Goal: Task Accomplishment & Management: Use online tool/utility

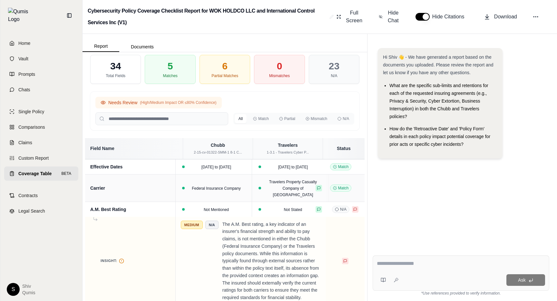
click at [204, 104] on span "(High/Medium Impact OR ≤80% Confidence)" at bounding box center [178, 102] width 76 height 5
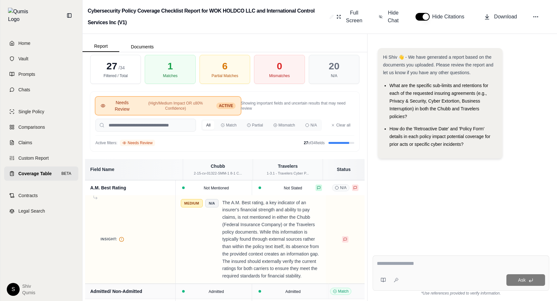
click at [212, 112] on button "Needs Review (High/Medium Impact OR ≤80% Confidence) ACTIVE" at bounding box center [167, 106] width 145 height 18
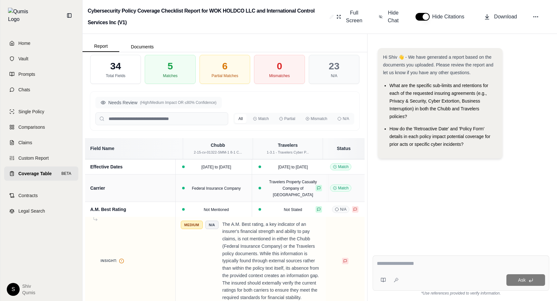
click at [206, 110] on div "Needs Review (High/Medium Impact OR ≤80% Confidence) All Match Partial Mismatch…" at bounding box center [224, 110] width 269 height 39
click at [206, 106] on button "Needs Review (High/Medium Impact OR ≤80% Confidence)" at bounding box center [158, 103] width 126 height 12
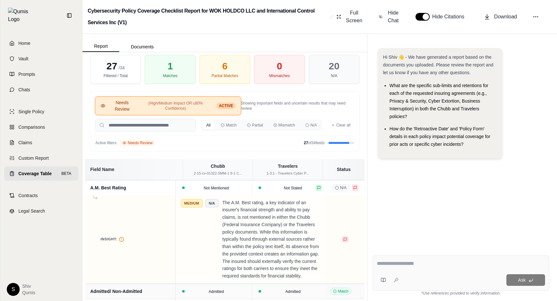
click at [206, 106] on span "(High/Medium Impact OR ≤80% Confidence)" at bounding box center [176, 106] width 74 height 10
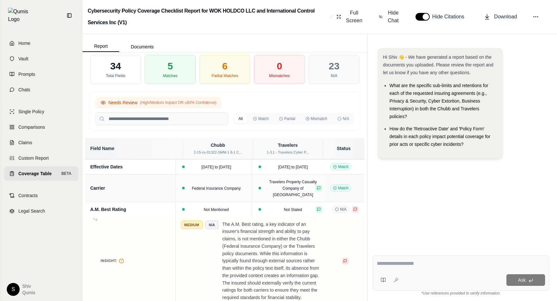
click at [208, 101] on span "(High/Medium Impact OR ≤80% Confidence)" at bounding box center [178, 102] width 76 height 5
click at [172, 101] on span "(High/Medium Impact OR ≤80% Confidence)" at bounding box center [178, 102] width 76 height 5
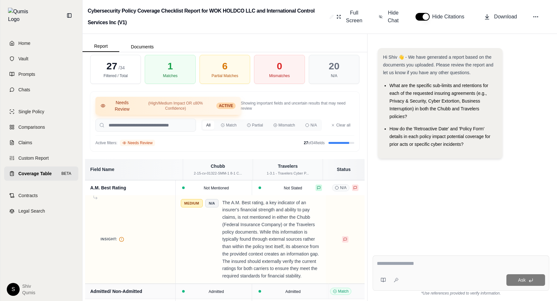
click at [225, 103] on span "ACTIVE" at bounding box center [225, 105] width 19 height 6
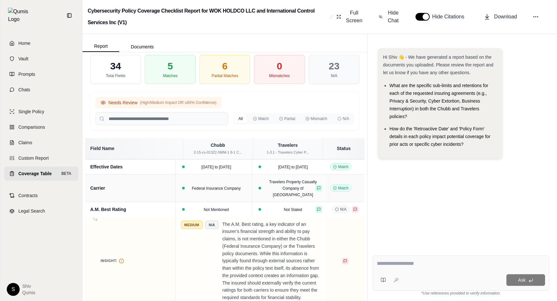
click at [202, 106] on button "Needs Review (High/Medium Impact OR ≤80% Confidence)" at bounding box center [158, 103] width 126 height 12
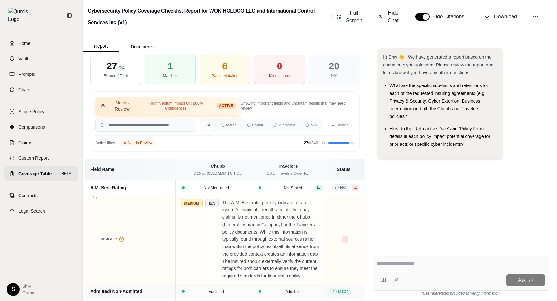
click at [202, 109] on span "(High/Medium Impact OR ≤80% Confidence)" at bounding box center [176, 106] width 74 height 10
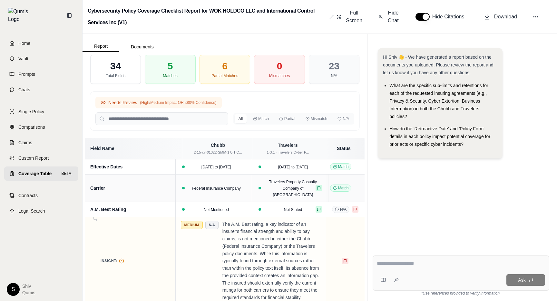
click at [196, 101] on span "(High/Medium Impact OR ≤80% Confidence)" at bounding box center [178, 102] width 76 height 5
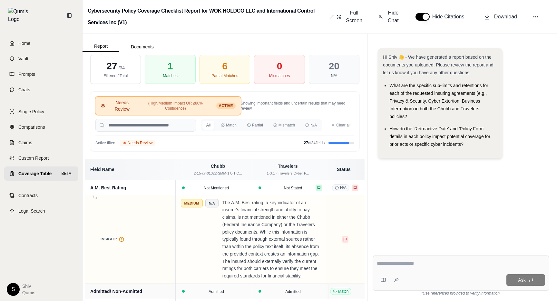
click at [207, 115] on div "Needs Review (High/Medium Impact OR ≤80% Confidence) ACTIVE Showing important f…" at bounding box center [224, 121] width 269 height 60
click at [207, 105] on span "(High/Medium Impact OR ≤80% Confidence)" at bounding box center [175, 106] width 73 height 10
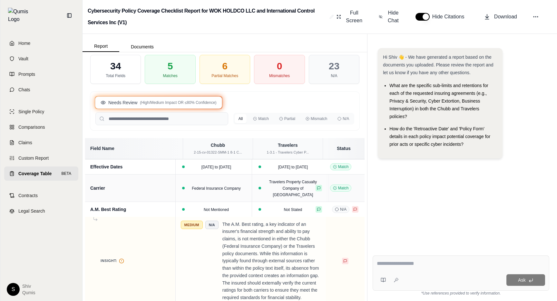
click at [192, 96] on div at bounding box center [159, 102] width 128 height 13
click at [188, 99] on button "Needs Review (High/Medium Impact OR ≤80% Confidence)" at bounding box center [158, 103] width 126 height 12
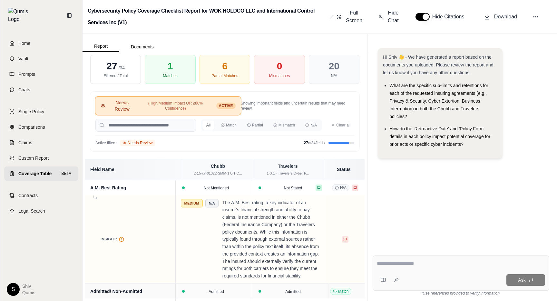
click at [188, 100] on button "Needs Review (High/Medium Impact OR ≤80% Confidence) ACTIVE" at bounding box center [167, 106] width 145 height 18
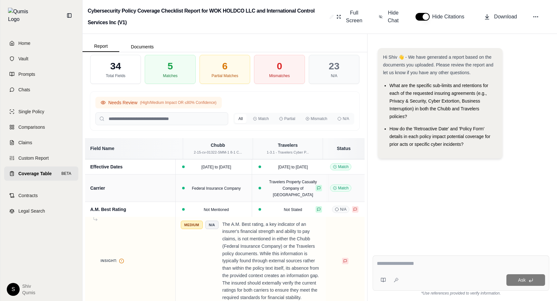
click at [171, 108] on button "Needs Review (High/Medium Impact OR ≤80% Confidence)" at bounding box center [158, 103] width 126 height 12
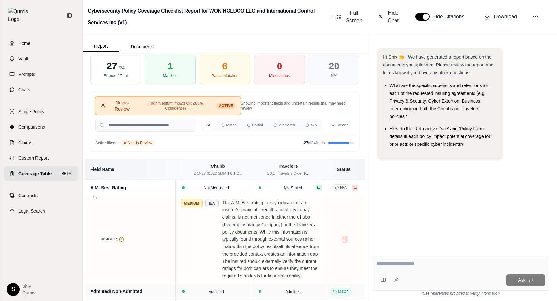
click at [176, 104] on span "(High/Medium Impact OR ≤80% Confidence)" at bounding box center [176, 106] width 74 height 10
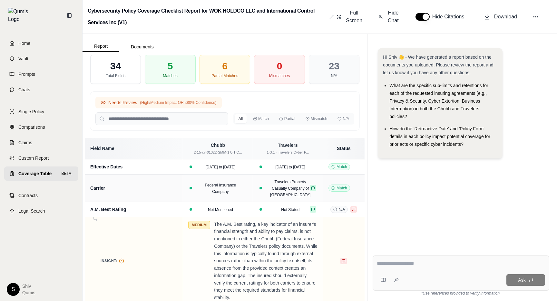
click at [164, 104] on span "(High/Medium Impact OR ≤80% Confidence)" at bounding box center [178, 102] width 76 height 5
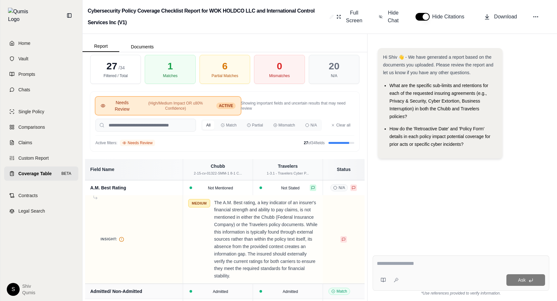
click at [164, 104] on span "(High/Medium Impact OR ≤80% Confidence)" at bounding box center [176, 106] width 74 height 10
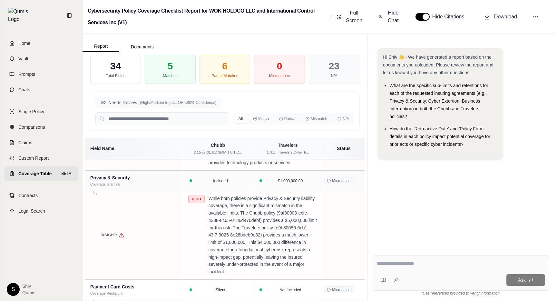
scroll to position [635, 0]
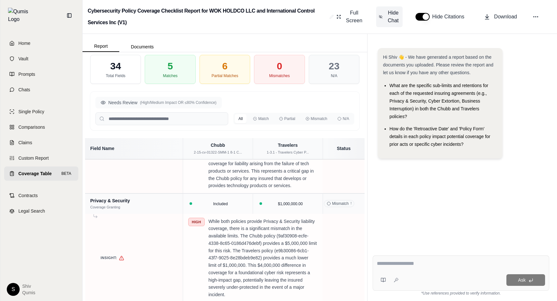
click at [392, 13] on span "Hide Chat" at bounding box center [393, 16] width 14 height 15
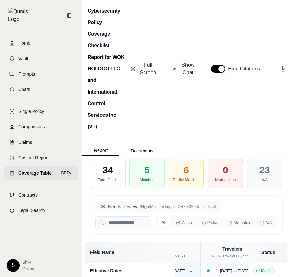
scroll to position [0, 0]
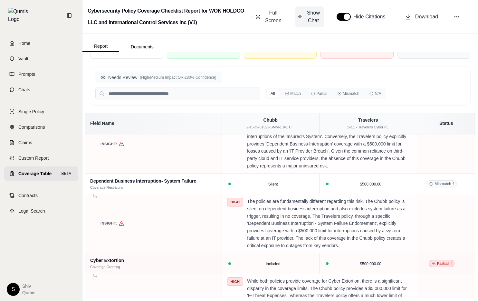
click at [314, 14] on span "Show Chat" at bounding box center [313, 16] width 15 height 15
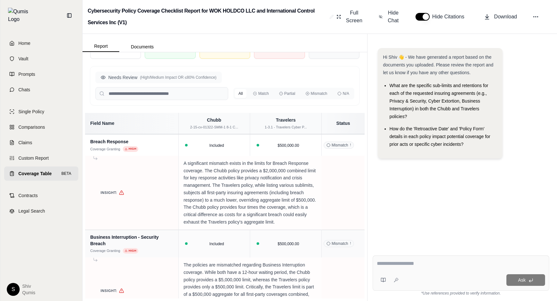
scroll to position [1046, 0]
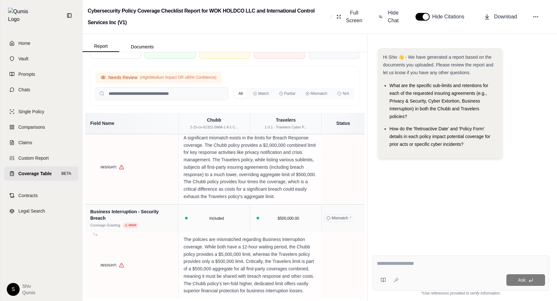
click at [188, 76] on span "(High/Medium Impact OR ≤80% Confidence)" at bounding box center [178, 77] width 76 height 5
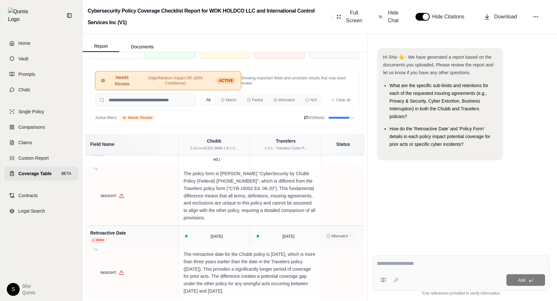
scroll to position [229, 0]
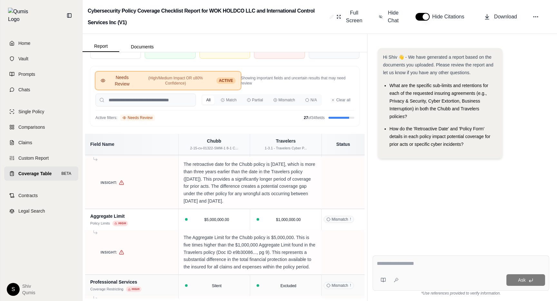
click at [187, 75] on span "(High/Medium Impact OR ≤80% Confidence)" at bounding box center [176, 80] width 74 height 10
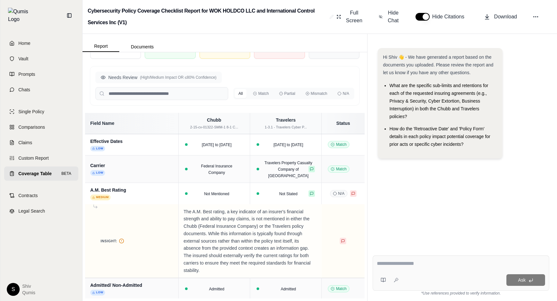
scroll to position [0, 0]
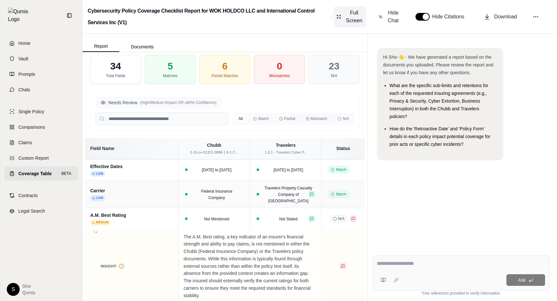
click at [346, 22] on span "Full Screen" at bounding box center [354, 16] width 18 height 15
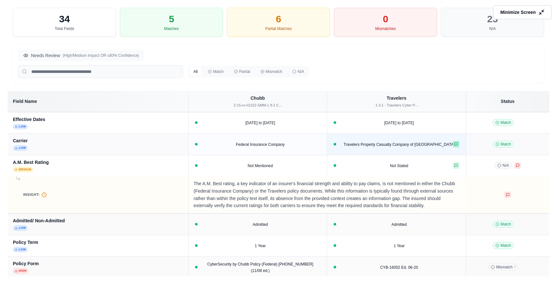
click at [456, 145] on icon at bounding box center [456, 144] width 4 height 4
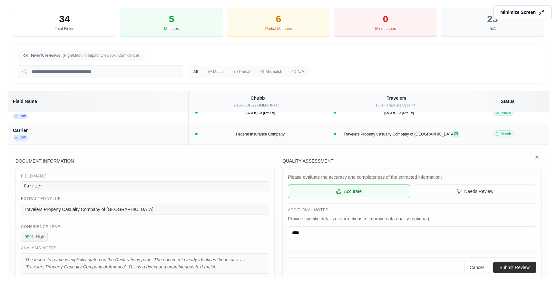
scroll to position [9, 0]
click at [537, 156] on icon at bounding box center [536, 157] width 5 height 5
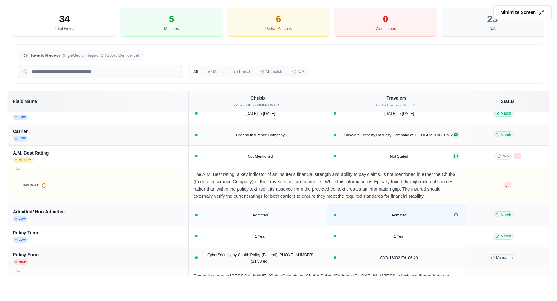
scroll to position [0, 0]
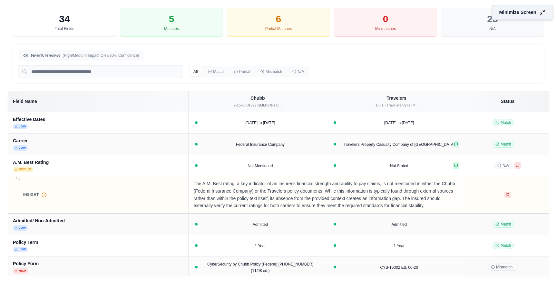
click at [526, 12] on span "Minimize Screen" at bounding box center [517, 12] width 37 height 7
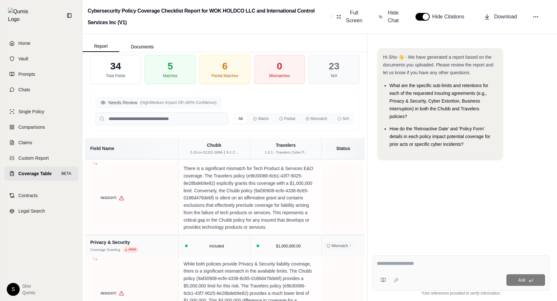
scroll to position [704, 0]
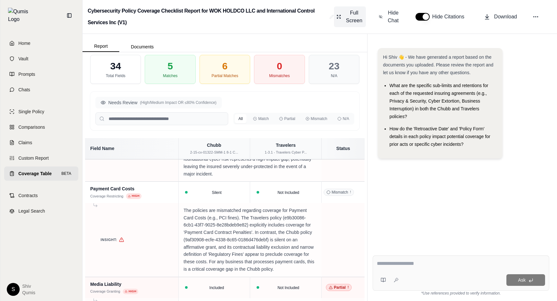
click at [355, 14] on span "Full Screen" at bounding box center [354, 16] width 18 height 15
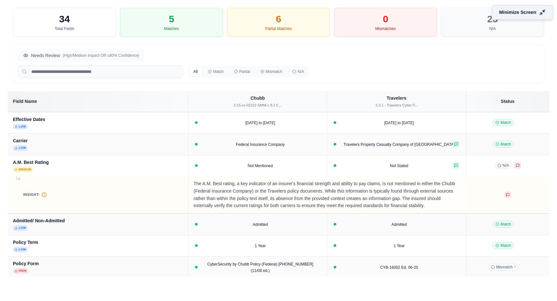
click at [528, 15] on span "Minimize Screen" at bounding box center [517, 12] width 37 height 7
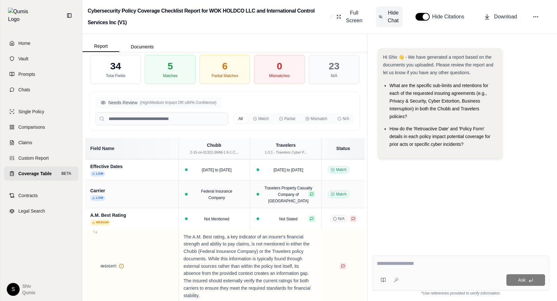
click at [386, 16] on button "Hide Chat" at bounding box center [389, 16] width 26 height 21
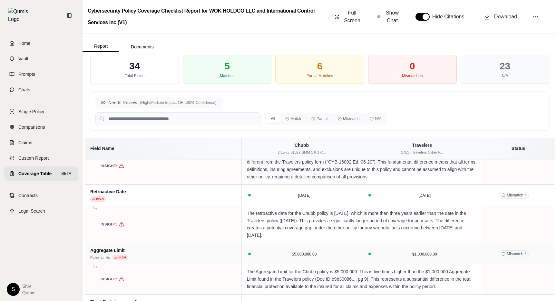
scroll to position [0, 0]
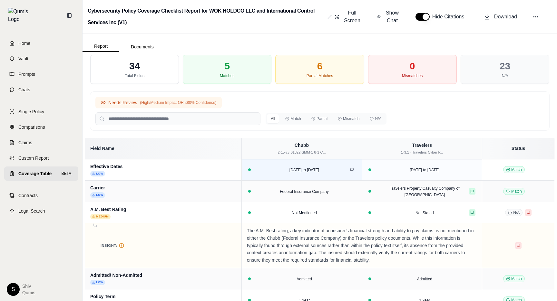
click at [175, 103] on span "(High/Medium Impact OR ≤80% Confidence)" at bounding box center [178, 102] width 76 height 5
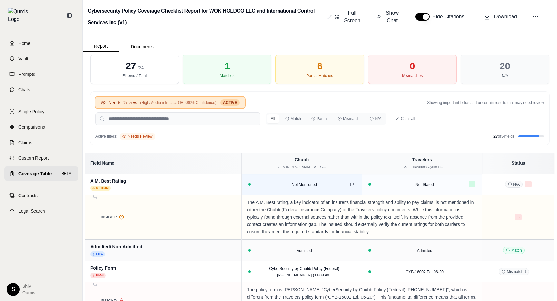
click at [158, 105] on span "(High/Medium Impact OR ≤80% Confidence)" at bounding box center [178, 102] width 76 height 5
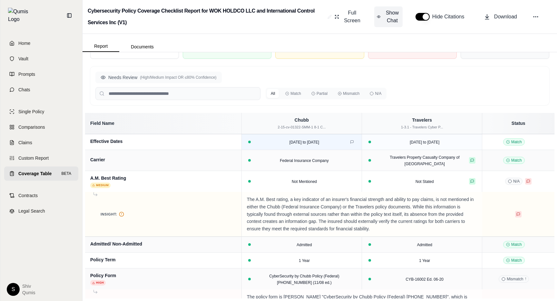
click at [386, 19] on span "Show Chat" at bounding box center [391, 16] width 15 height 15
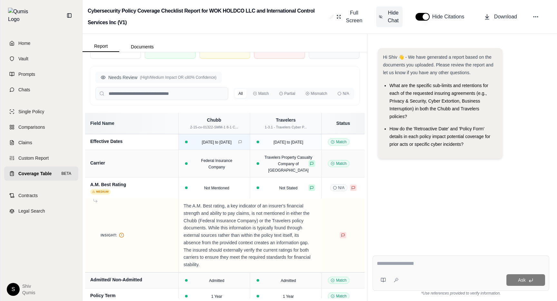
click at [392, 17] on span "Hide Chat" at bounding box center [393, 16] width 14 height 15
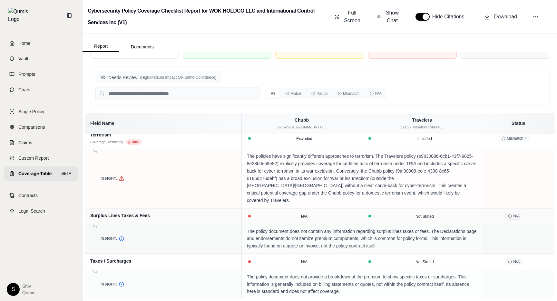
scroll to position [1645, 0]
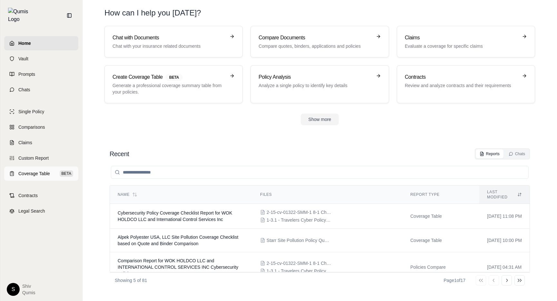
click at [31, 170] on span "Coverage Table" at bounding box center [34, 173] width 32 height 6
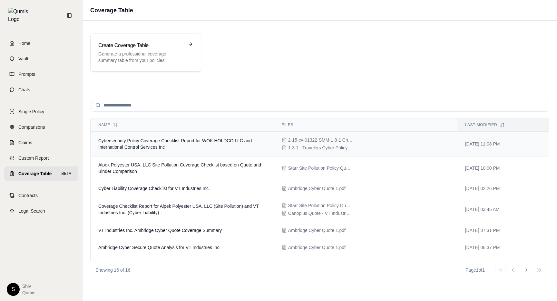
click at [147, 151] on td "Cybersecurity Policy Coverage Checklist Report for WOK HOLDCO LLC and Internati…" at bounding box center [182, 143] width 183 height 25
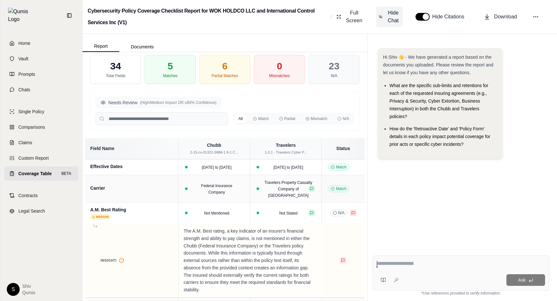
click at [394, 22] on span "Hide Chat" at bounding box center [393, 16] width 14 height 15
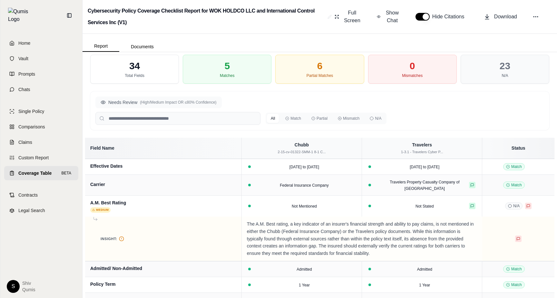
scroll to position [7, 0]
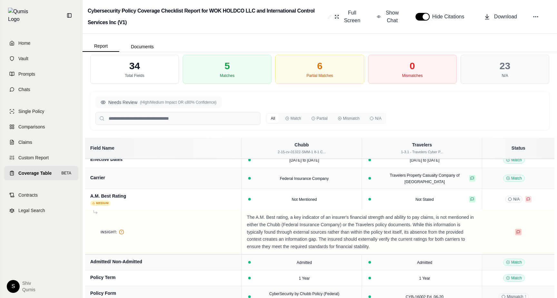
click at [519, 230] on icon at bounding box center [518, 232] width 4 height 4
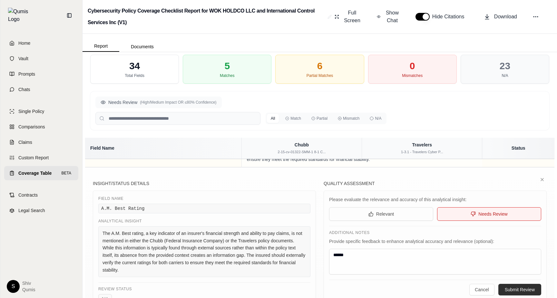
scroll to position [93, 0]
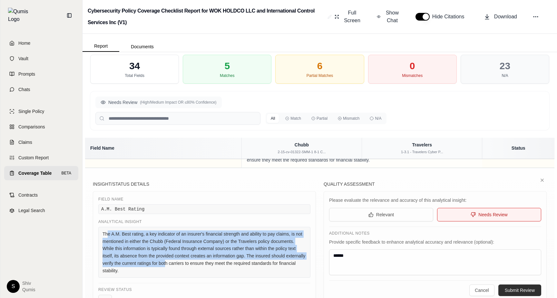
drag, startPoint x: 108, startPoint y: 229, endPoint x: 165, endPoint y: 259, distance: 64.0
click at [164, 259] on div "The A.M. Best rating, a key indicator of an insurer's financial strength and ab…" at bounding box center [204, 252] width 212 height 51
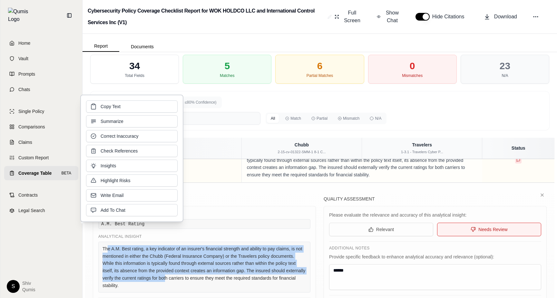
scroll to position [77, 0]
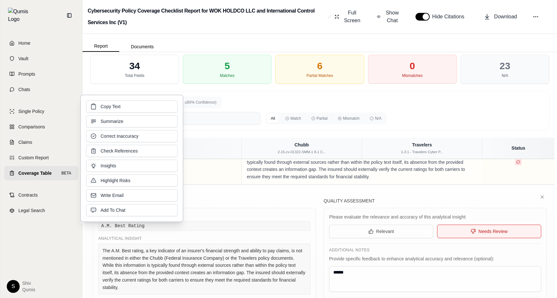
click at [481, 185] on div "Insight/Status Details Field Name A.M. Best Rating Analytical Insight The A.M. …" at bounding box center [319, 270] width 469 height 171
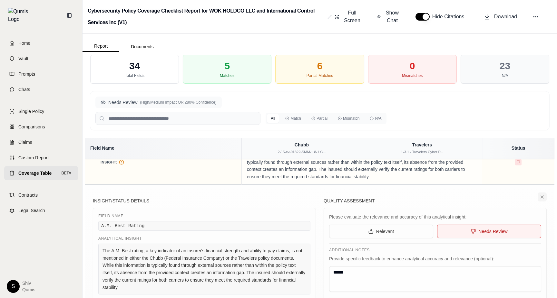
click at [541, 195] on icon at bounding box center [541, 197] width 5 height 5
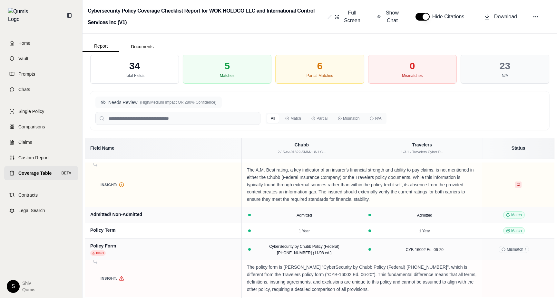
scroll to position [0, 0]
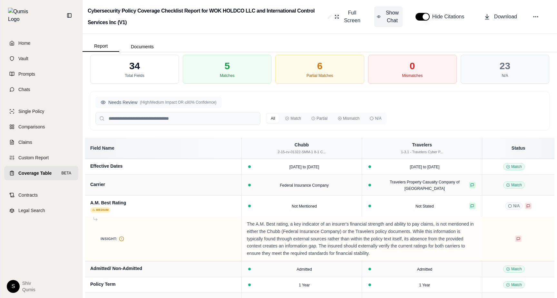
click at [379, 17] on icon at bounding box center [379, 17] width 4 height 6
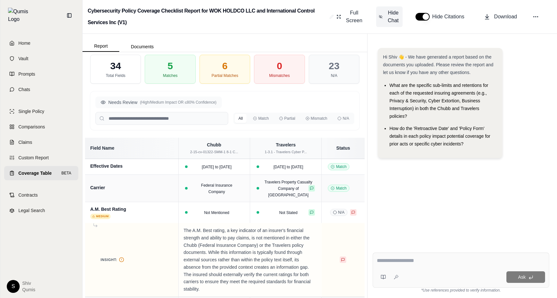
click at [382, 24] on button "Hide Chat" at bounding box center [389, 16] width 26 height 21
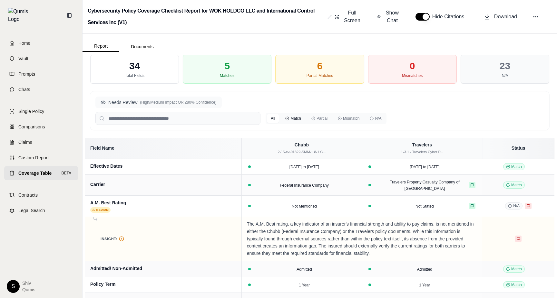
click at [300, 116] on button "Match" at bounding box center [293, 118] width 24 height 9
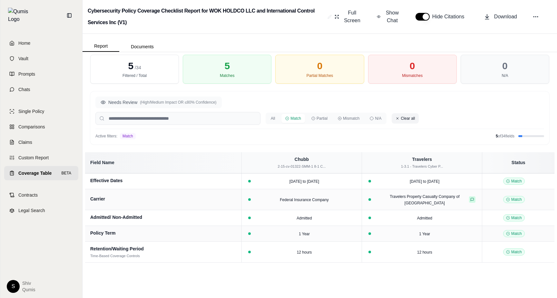
click at [402, 121] on button "Clear all" at bounding box center [404, 118] width 27 height 10
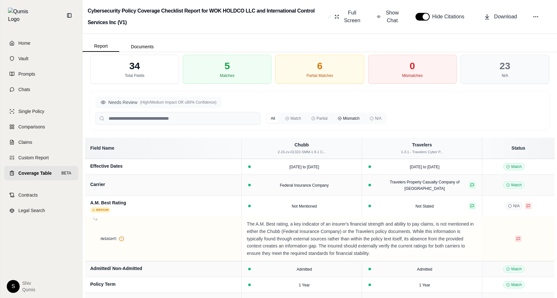
click at [354, 118] on button "Mismatch" at bounding box center [348, 118] width 29 height 9
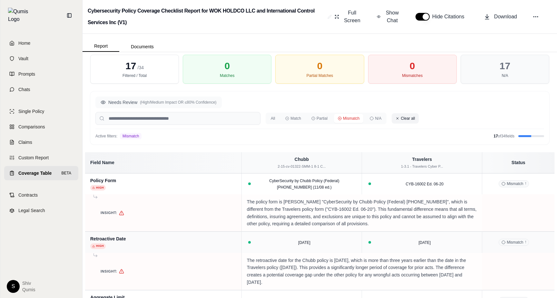
click at [405, 119] on button "Clear all" at bounding box center [404, 118] width 27 height 10
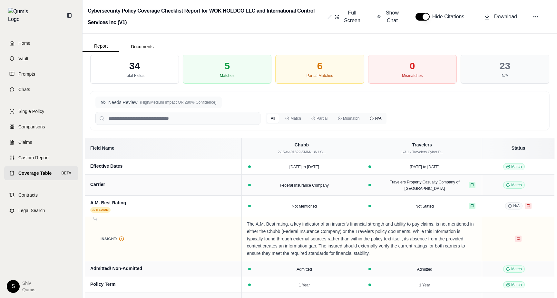
click at [373, 119] on icon at bounding box center [371, 119] width 4 height 4
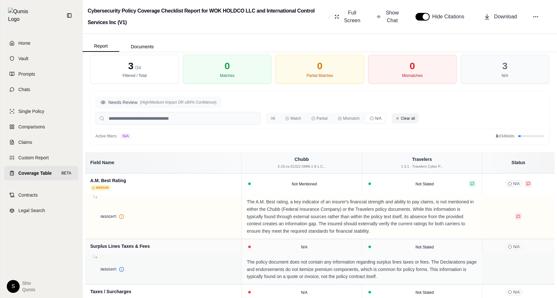
click at [408, 121] on button "Clear all" at bounding box center [404, 118] width 27 height 10
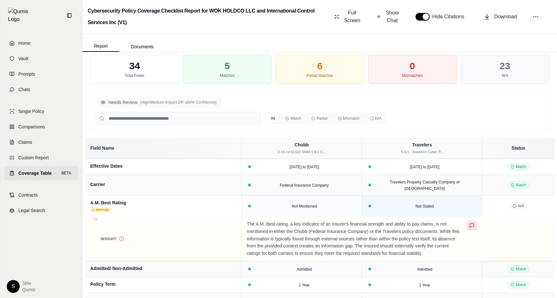
click at [474, 203] on div "Not Stated" at bounding box center [422, 206] width 112 height 6
click at [546, 196] on td "N/A" at bounding box center [518, 206] width 72 height 21
click at [473, 223] on icon at bounding box center [471, 225] width 5 height 5
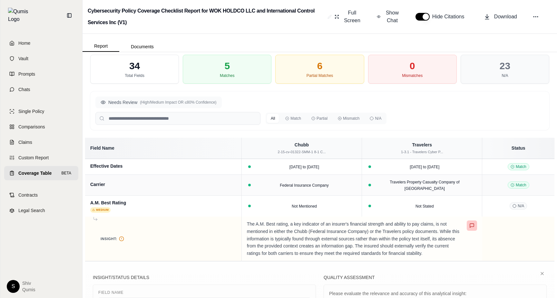
click at [470, 224] on icon at bounding box center [472, 226] width 4 height 4
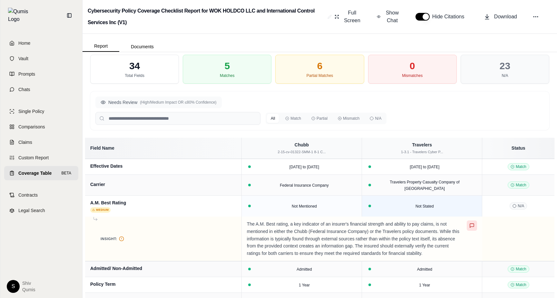
click at [460, 196] on td "Not Stated" at bounding box center [422, 206] width 120 height 21
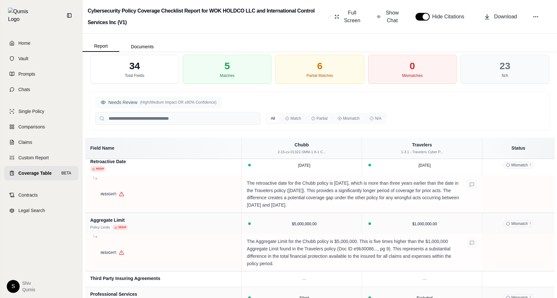
scroll to position [242, 0]
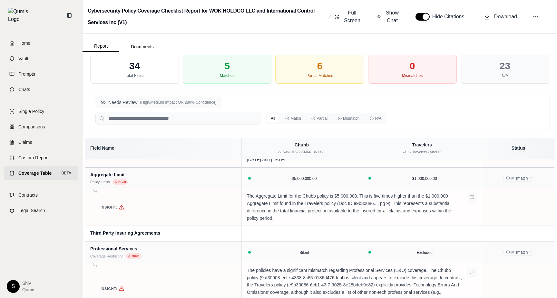
click at [460, 194] on p "The Aggregate Limit for the Chubb policy is $5,000,000. This is five times high…" at bounding box center [355, 207] width 216 height 29
click at [470, 169] on td "$1,000,000.00" at bounding box center [422, 178] width 120 height 21
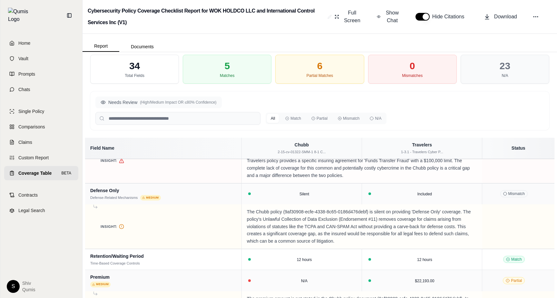
scroll to position [1376, 0]
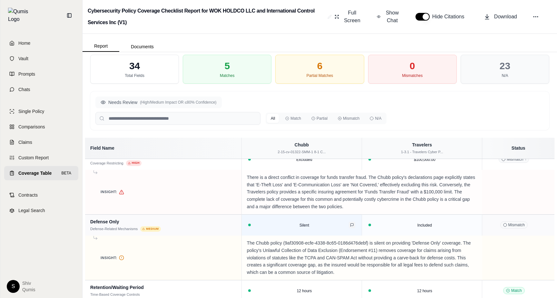
click at [352, 223] on icon at bounding box center [352, 225] width 4 height 4
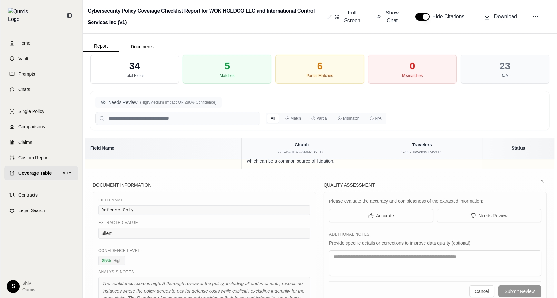
scroll to position [1488, 0]
click at [395, 212] on button "Accurate" at bounding box center [381, 215] width 104 height 14
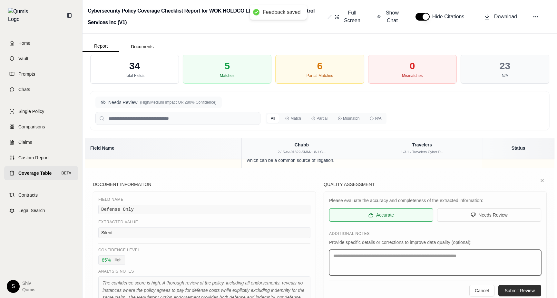
click at [441, 265] on textarea at bounding box center [435, 263] width 212 height 26
type textarea "*********"
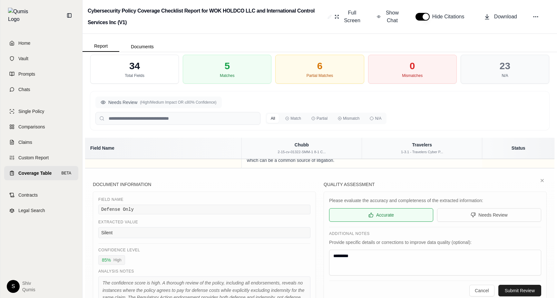
click at [518, 285] on button "Submit Review" at bounding box center [519, 291] width 43 height 12
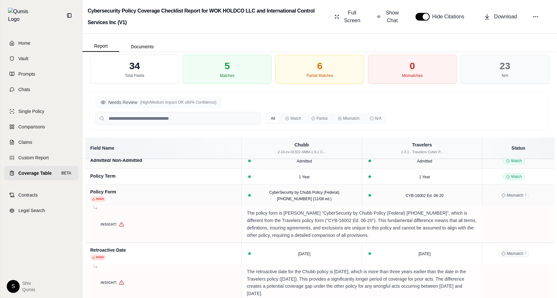
scroll to position [0, 0]
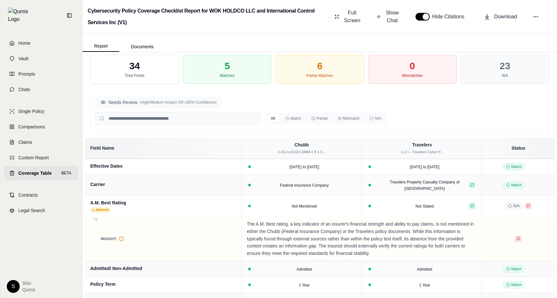
click at [313, 75] on div "Partial Matches" at bounding box center [319, 75] width 27 height 5
click at [225, 83] on div "5 Matches" at bounding box center [227, 69] width 89 height 29
click at [549, 164] on icon at bounding box center [547, 165] width 3 height 3
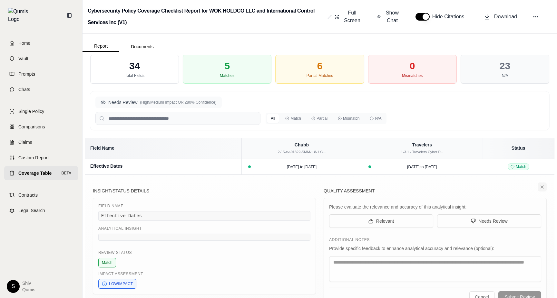
click at [542, 186] on icon at bounding box center [541, 187] width 5 height 5
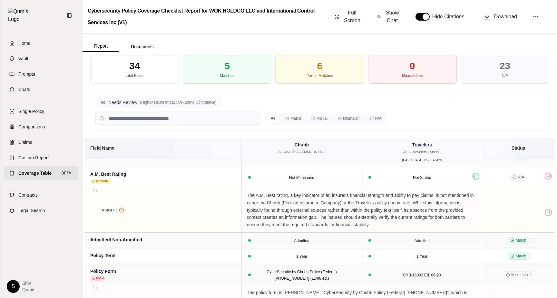
scroll to position [31, 0]
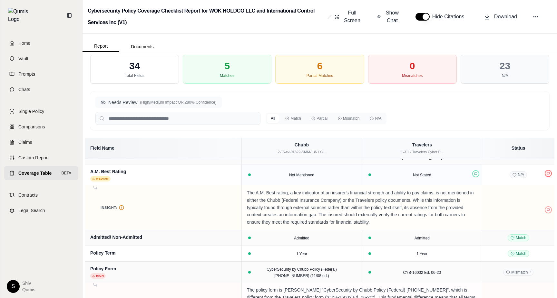
click at [547, 171] on button at bounding box center [547, 173] width 7 height 7
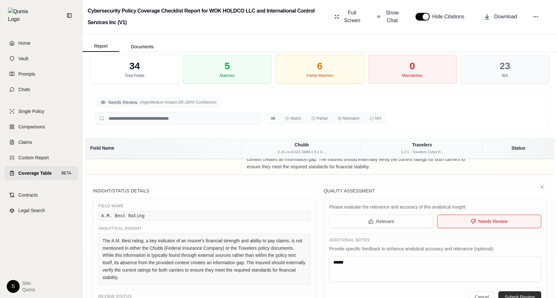
scroll to position [88, 0]
click at [540, 183] on icon at bounding box center [541, 185] width 5 height 5
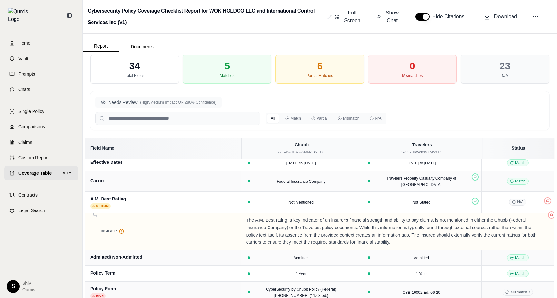
scroll to position [0, 1]
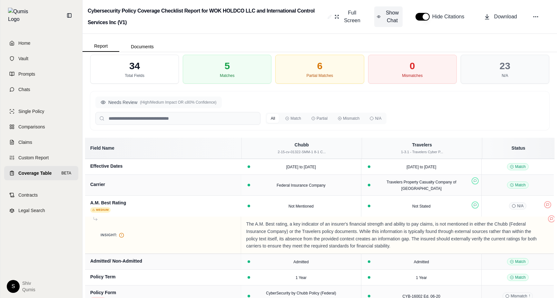
click at [384, 14] on button "Show Chat" at bounding box center [388, 16] width 28 height 21
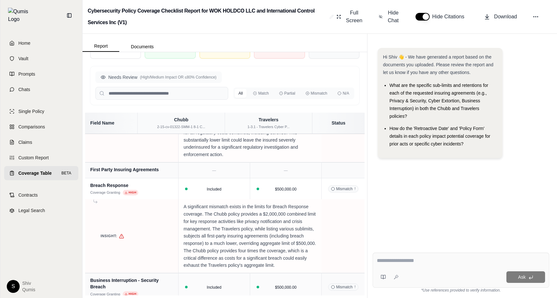
scroll to position [1051, 0]
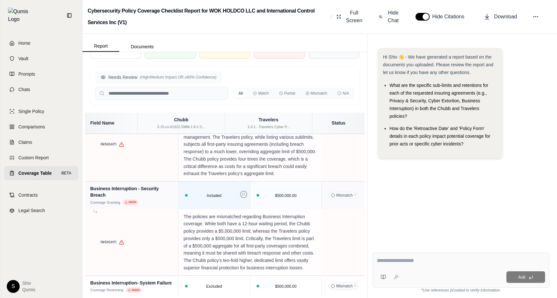
click at [244, 196] on button at bounding box center [243, 194] width 7 height 7
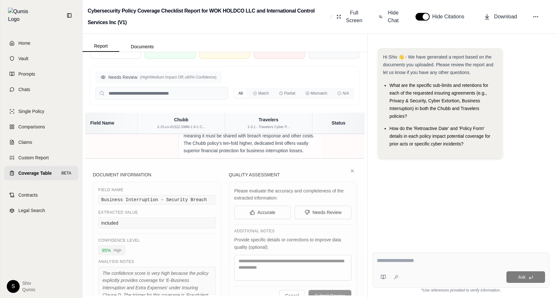
scroll to position [1165, 0]
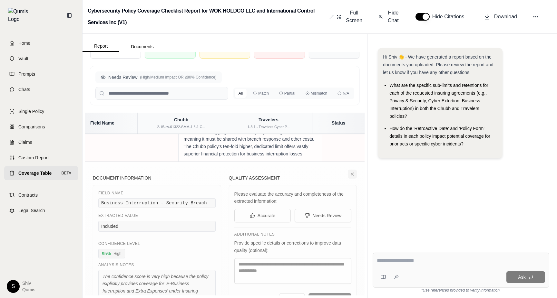
click at [350, 174] on icon at bounding box center [352, 174] width 5 height 5
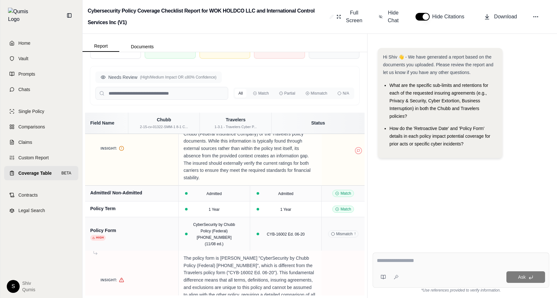
scroll to position [0, 0]
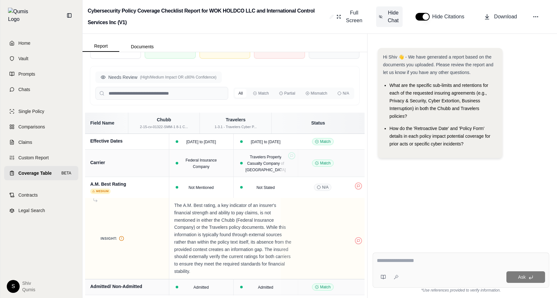
click at [397, 18] on span "Hide Chat" at bounding box center [393, 16] width 14 height 15
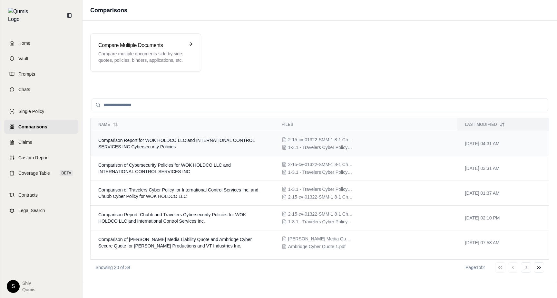
click at [234, 134] on td "Comparison Report for WOK HOLDCO LLC and INTERNATIONAL CONTROL SERVICES INC Cyb…" at bounding box center [182, 143] width 183 height 25
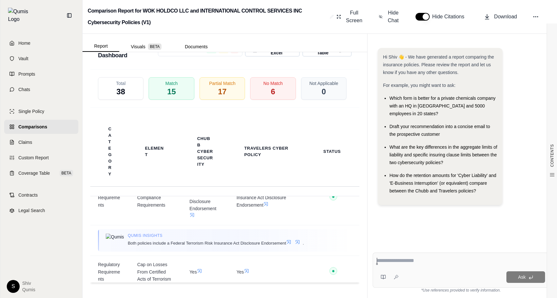
scroll to position [3869, 0]
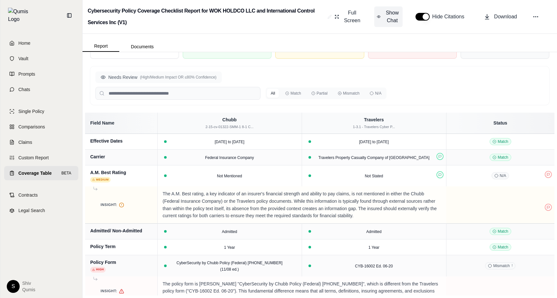
click at [395, 21] on span "Show Chat" at bounding box center [391, 16] width 15 height 15
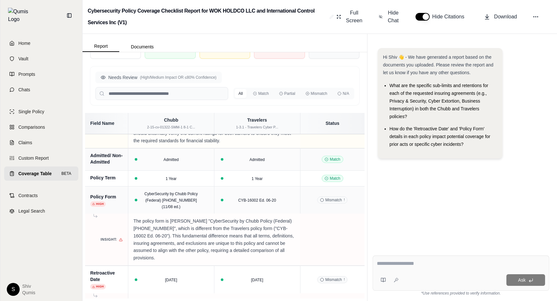
scroll to position [115, 0]
click at [393, 15] on span "Hide Chat" at bounding box center [393, 16] width 14 height 15
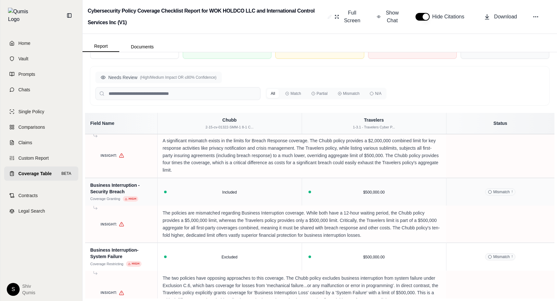
scroll to position [730, 0]
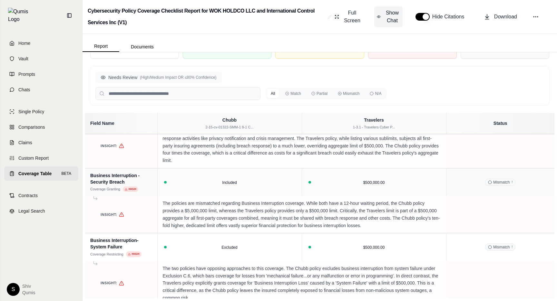
click at [395, 20] on span "Show Chat" at bounding box center [391, 16] width 15 height 15
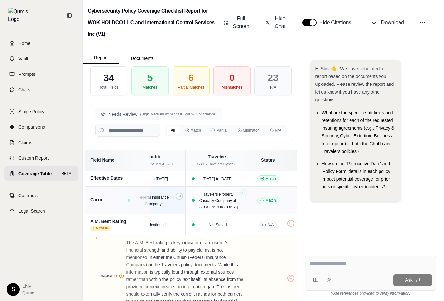
scroll to position [0, 0]
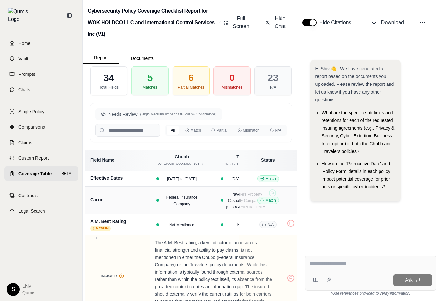
click at [437, 202] on div "Hi Shiv 👋 - We have generated a report based on the documents you uploaded. Ple…" at bounding box center [370, 149] width 141 height 201
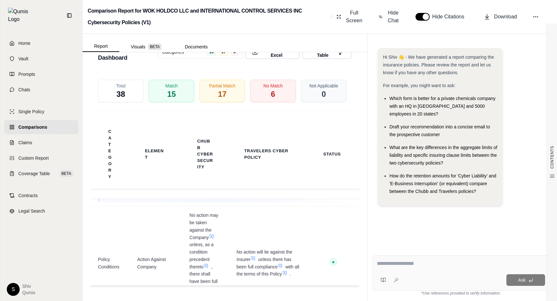
scroll to position [1769, 0]
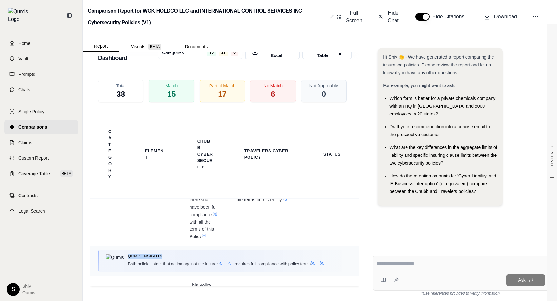
drag, startPoint x: 153, startPoint y: 264, endPoint x: 115, endPoint y: 263, distance: 38.3
click at [115, 263] on div "Qumis INSIGHTS Both policies state that action against the insurer requires ful…" at bounding box center [225, 260] width 238 height 15
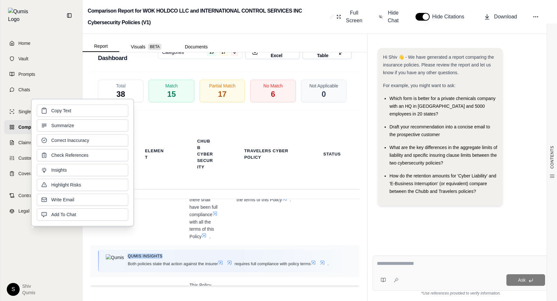
copy span "Qumis INSIGHTS"
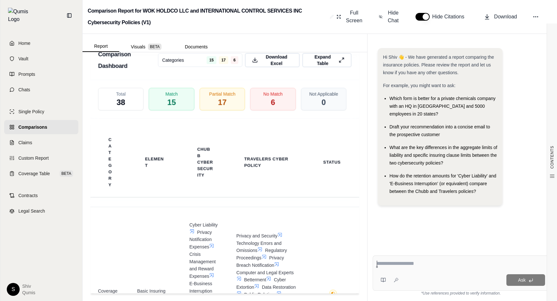
scroll to position [1415, 0]
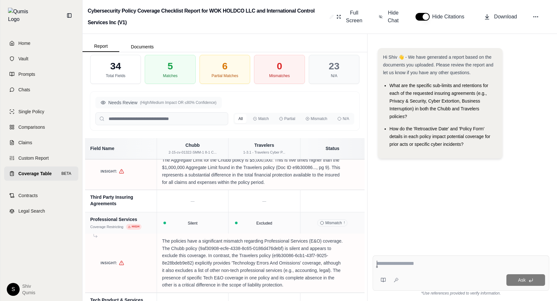
scroll to position [313, 0]
click at [356, 172] on icon at bounding box center [356, 169] width 3 height 3
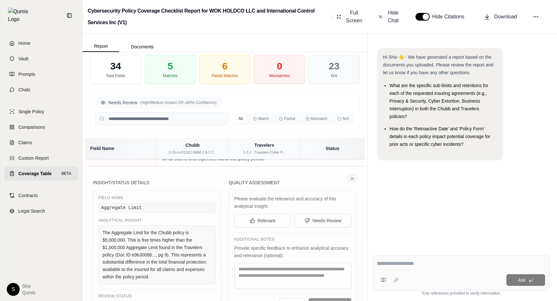
scroll to position [296, 0]
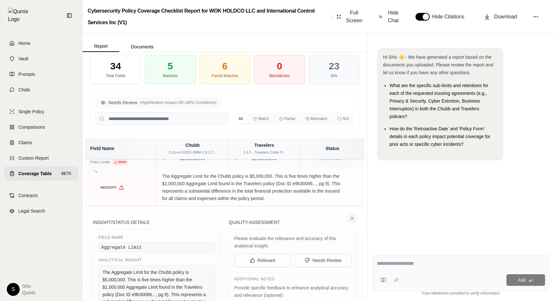
click at [350, 221] on icon at bounding box center [352, 218] width 5 height 5
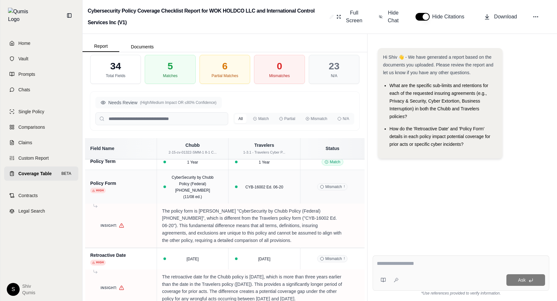
scroll to position [0, 0]
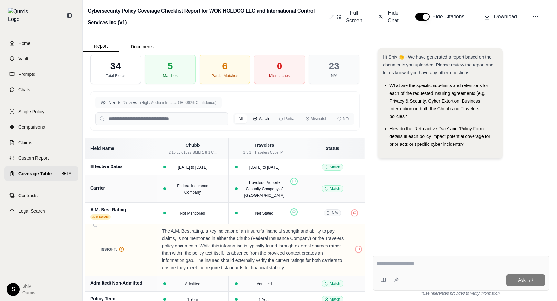
click at [260, 119] on button "Match" at bounding box center [261, 118] width 24 height 9
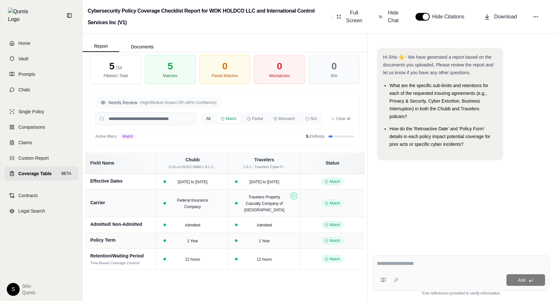
click at [214, 117] on button "All" at bounding box center [208, 118] width 12 height 9
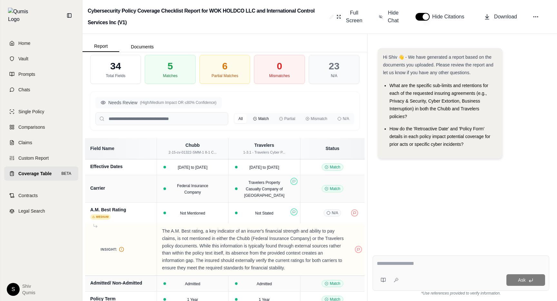
click at [262, 118] on button "Match" at bounding box center [261, 118] width 24 height 9
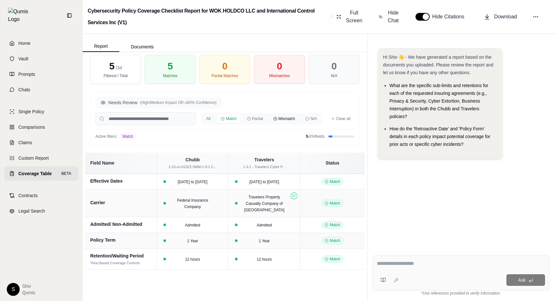
click at [277, 118] on button "Mismatch" at bounding box center [283, 118] width 29 height 9
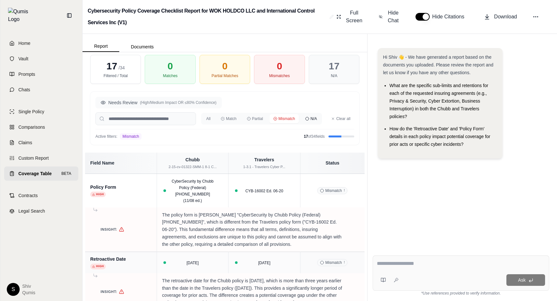
click at [310, 121] on button "N/A" at bounding box center [310, 118] width 19 height 9
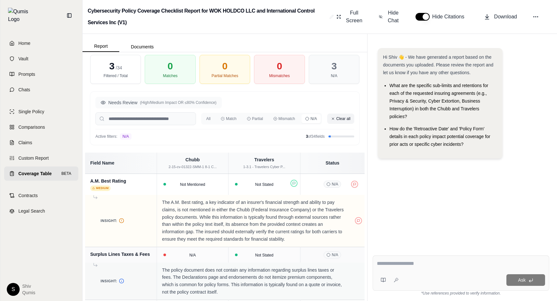
click at [345, 121] on button "Clear all" at bounding box center [340, 118] width 27 height 10
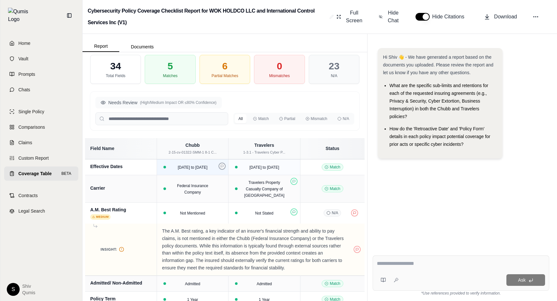
click at [223, 167] on button at bounding box center [221, 165] width 7 height 7
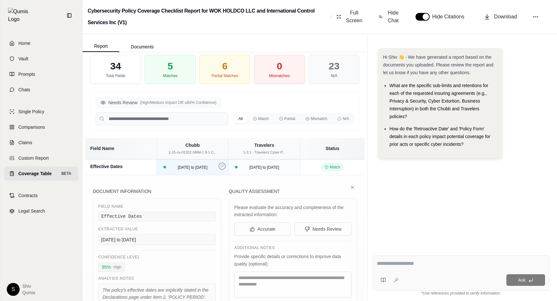
click at [223, 167] on button at bounding box center [221, 165] width 7 height 7
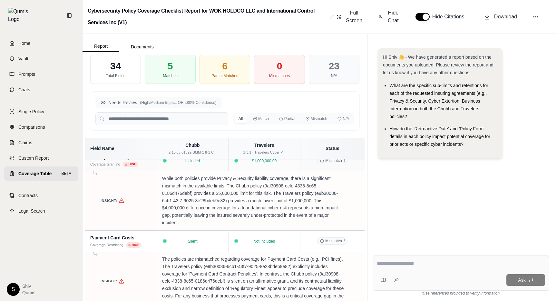
scroll to position [542, 0]
click at [292, 243] on button at bounding box center [293, 239] width 7 height 7
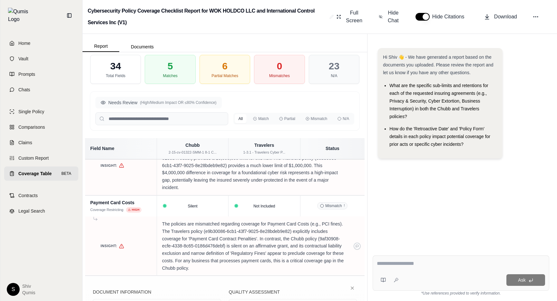
scroll to position [593, 0]
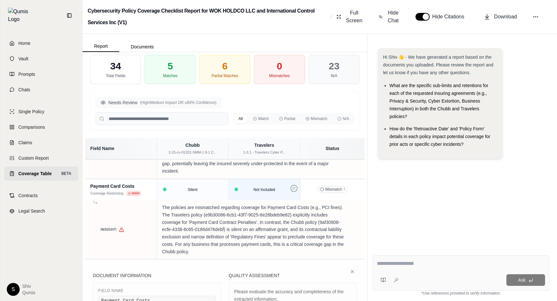
click at [294, 190] on icon at bounding box center [293, 188] width 3 height 3
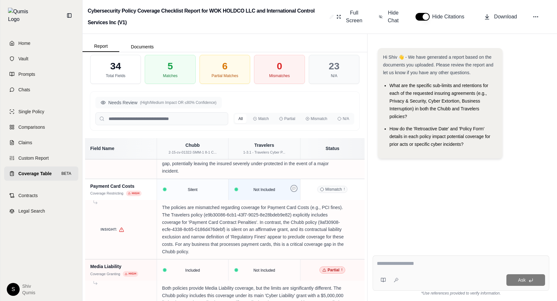
click at [294, 190] on icon at bounding box center [293, 188] width 3 height 3
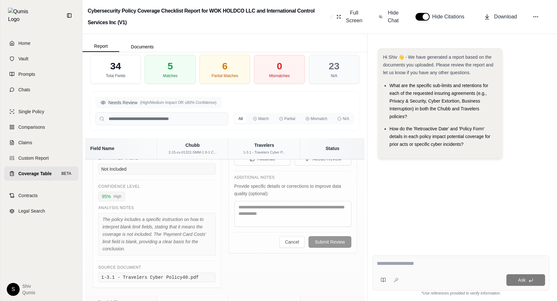
scroll to position [830, 0]
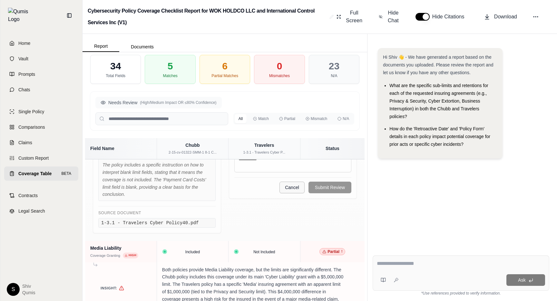
click at [290, 190] on button "Cancel" at bounding box center [291, 187] width 25 height 12
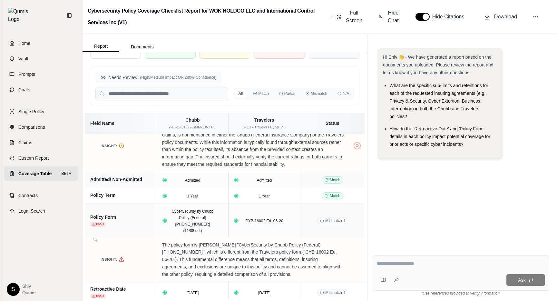
scroll to position [143, 0]
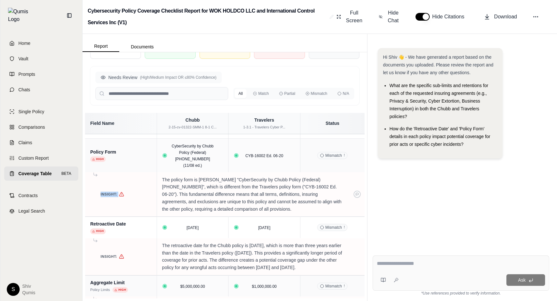
drag, startPoint x: 100, startPoint y: 194, endPoint x: 120, endPoint y: 195, distance: 20.6
click at [120, 195] on div "Insight:" at bounding box center [120, 193] width 61 height 5
click at [176, 194] on p "The policy form is Chubb's "CyberSecurity by Chubb Policy (Federal) 14-02-14754…" at bounding box center [253, 194] width 182 height 37
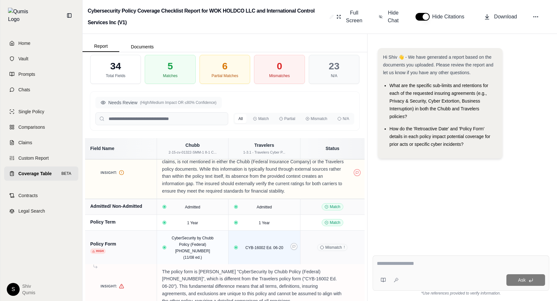
scroll to position [0, 0]
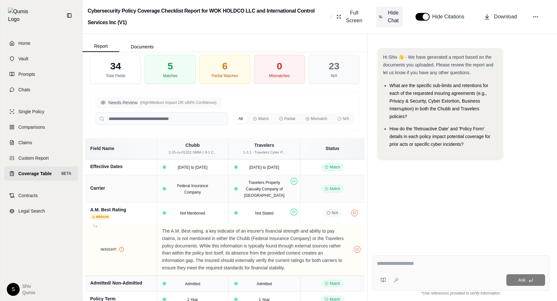
click at [394, 23] on span "Hide Chat" at bounding box center [393, 16] width 14 height 15
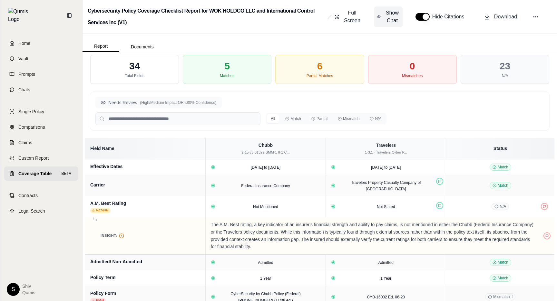
click at [385, 22] on span "Show Chat" at bounding box center [391, 16] width 15 height 15
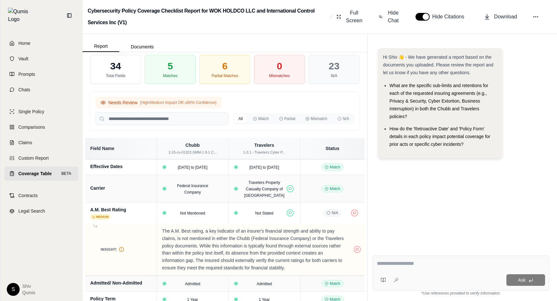
click at [148, 105] on button "Needs Review (High/Medium Impact OR ≤80% Confidence)" at bounding box center [158, 103] width 126 height 12
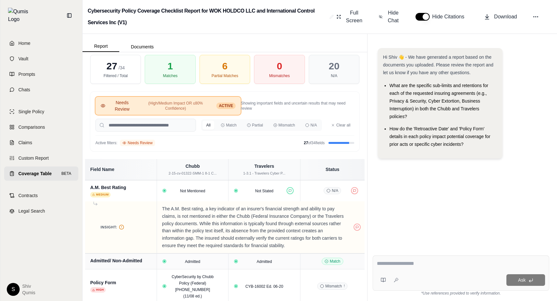
click at [148, 105] on span "(High/Medium Impact OR ≤80% Confidence)" at bounding box center [176, 106] width 74 height 10
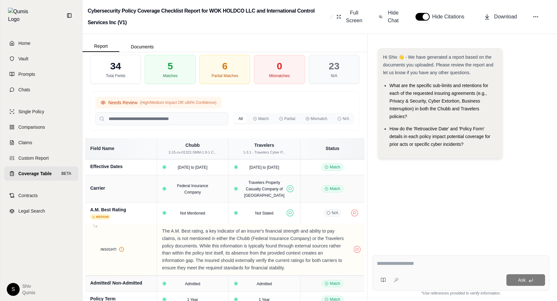
click at [148, 105] on button "Needs Review (High/Medium Impact OR ≤80% Confidence)" at bounding box center [158, 103] width 126 height 12
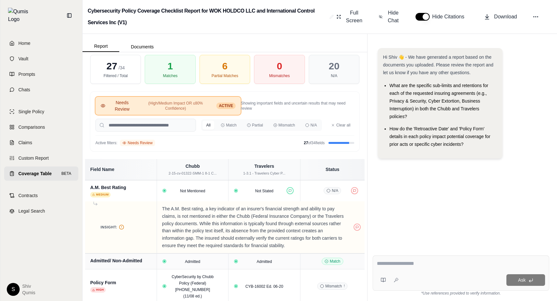
click at [140, 106] on span "(High/Medium Impact OR ≤80% Confidence)" at bounding box center [176, 106] width 74 height 10
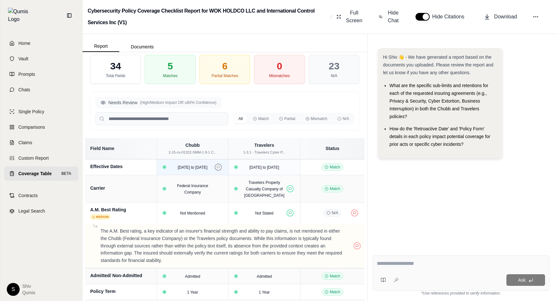
click at [218, 168] on icon at bounding box center [217, 166] width 3 height 3
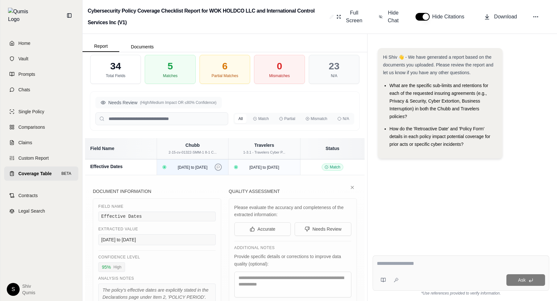
click at [218, 168] on icon at bounding box center [217, 166] width 3 height 3
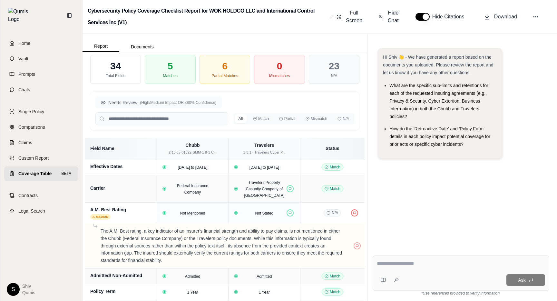
click at [355, 214] on icon at bounding box center [354, 212] width 3 height 3
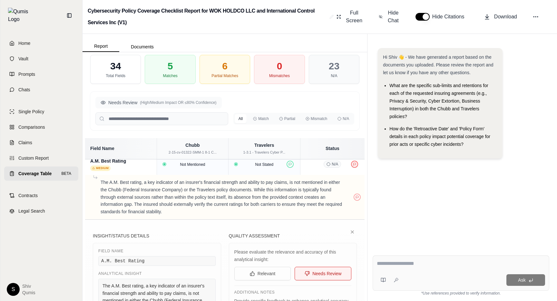
scroll to position [67, 0]
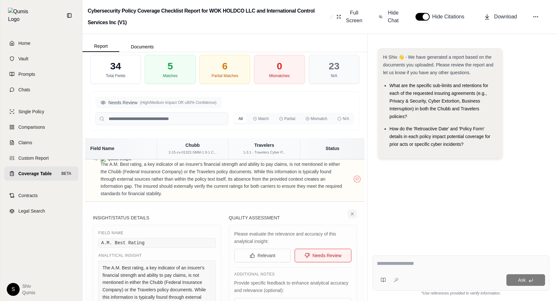
click at [355, 217] on button at bounding box center [352, 213] width 9 height 9
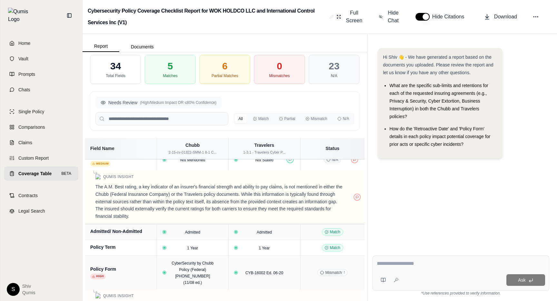
scroll to position [0, 0]
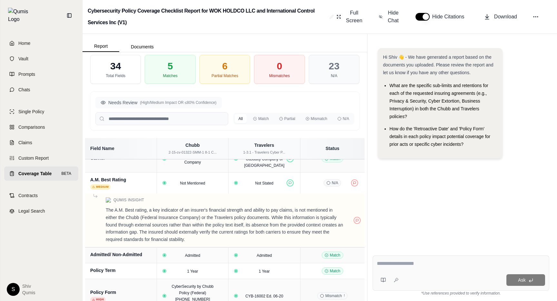
scroll to position [32, 0]
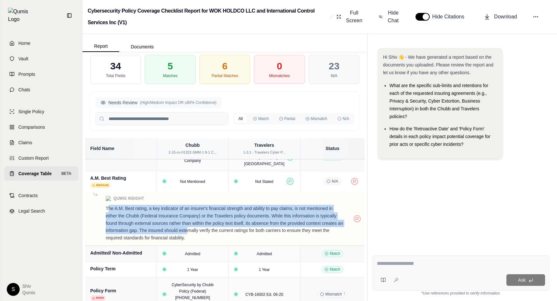
drag, startPoint x: 108, startPoint y: 213, endPoint x: 187, endPoint y: 235, distance: 82.4
click at [187, 235] on p "The A.M. Best rating, a key indicator of an insurer's financial strength and ab…" at bounding box center [225, 223] width 238 height 37
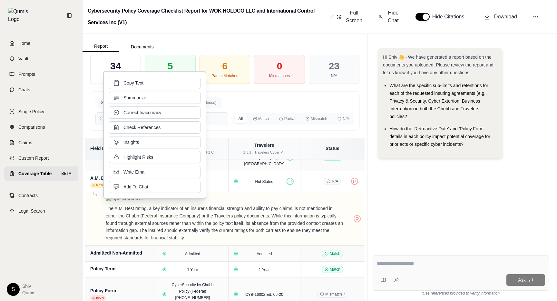
click at [183, 241] on p "The A.M. Best rating, a key indicator of an insurer's financial strength and ab…" at bounding box center [225, 223] width 238 height 37
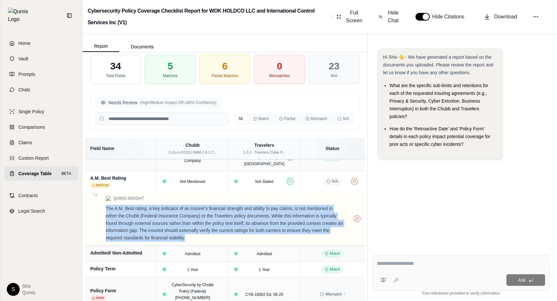
drag, startPoint x: 187, startPoint y: 242, endPoint x: 104, endPoint y: 211, distance: 89.0
click at [104, 211] on div "The A.M. Best rating, a key indicator of an insurer's financial strength and ab…" at bounding box center [224, 223] width 269 height 37
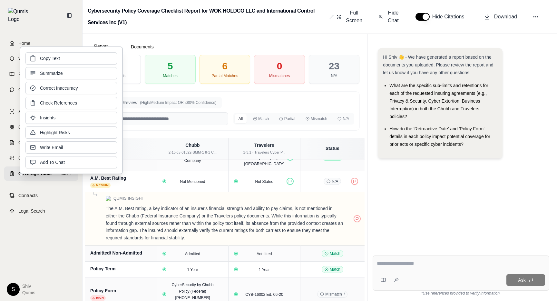
click at [400, 238] on div "Hi Shiv 👋 - We have generated a report based on the documents you uploaded. Ple…" at bounding box center [460, 144] width 177 height 202
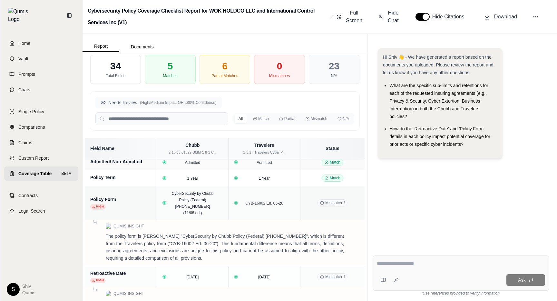
scroll to position [0, 0]
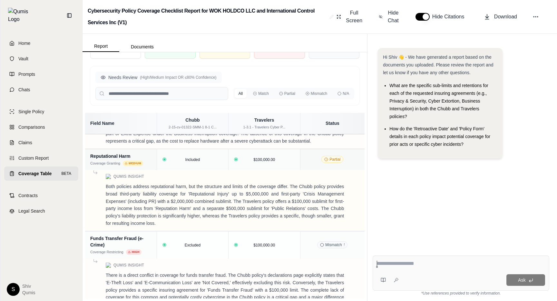
scroll to position [1510, 0]
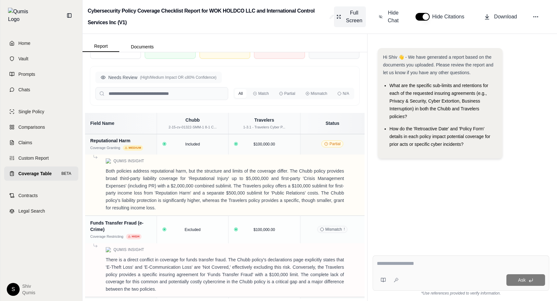
click at [353, 21] on span "Full Screen" at bounding box center [354, 16] width 18 height 15
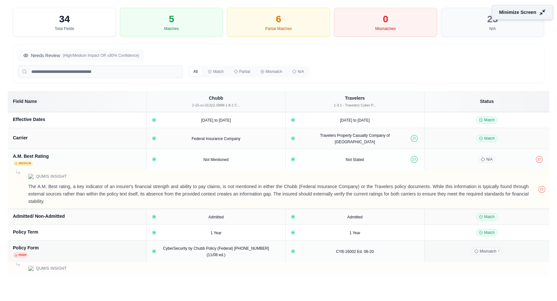
click at [531, 13] on span "Minimize Screen" at bounding box center [517, 12] width 37 height 7
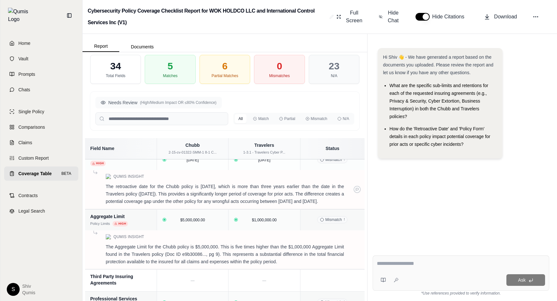
scroll to position [213, 0]
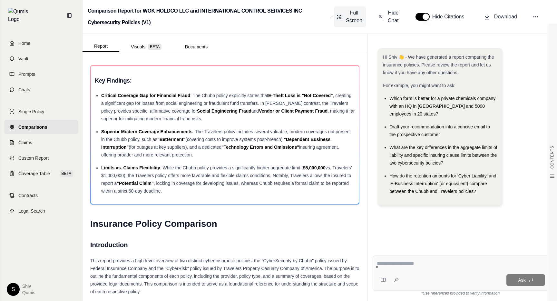
scroll to position [1415, 0]
